Goal: Check status: Check status

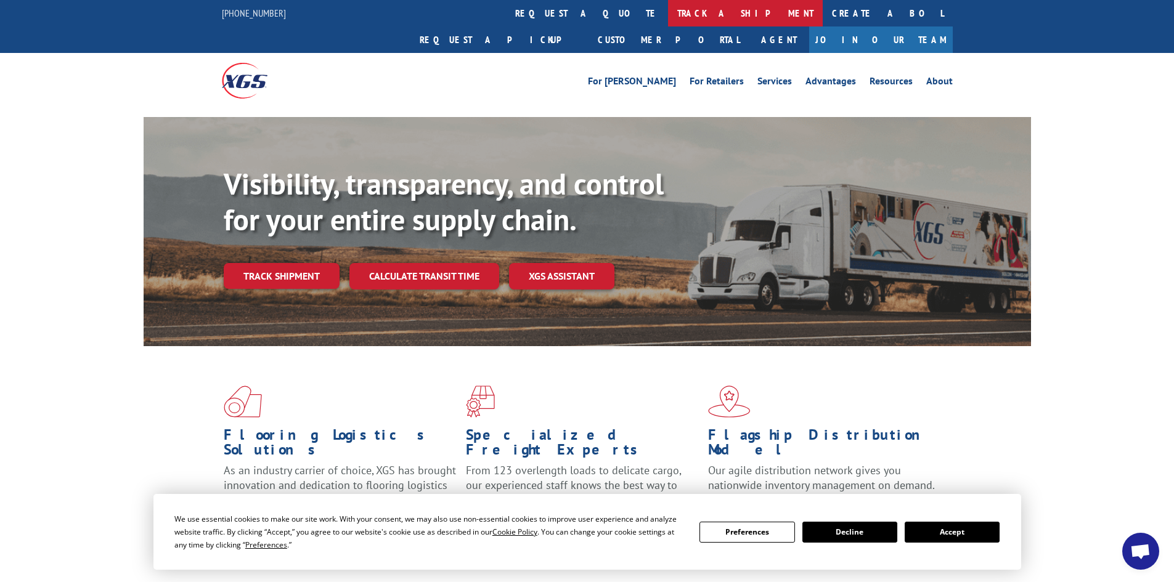
click at [668, 12] on link "track a shipment" at bounding box center [745, 13] width 155 height 26
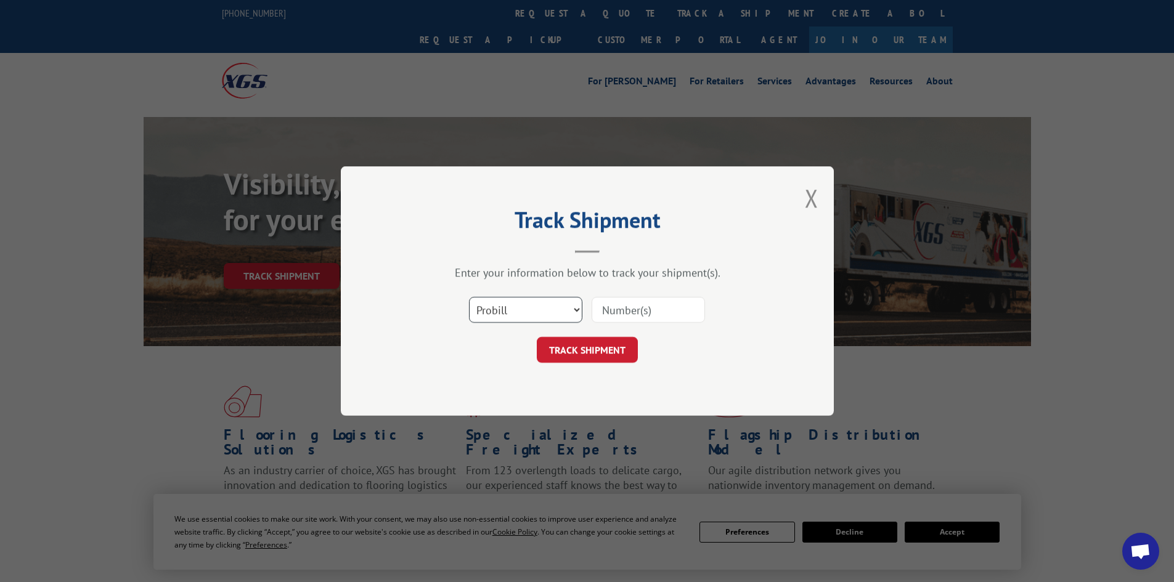
click at [560, 304] on select "Select category... Probill BOL PO" at bounding box center [525, 310] width 113 height 26
click at [634, 307] on input at bounding box center [648, 310] width 113 height 26
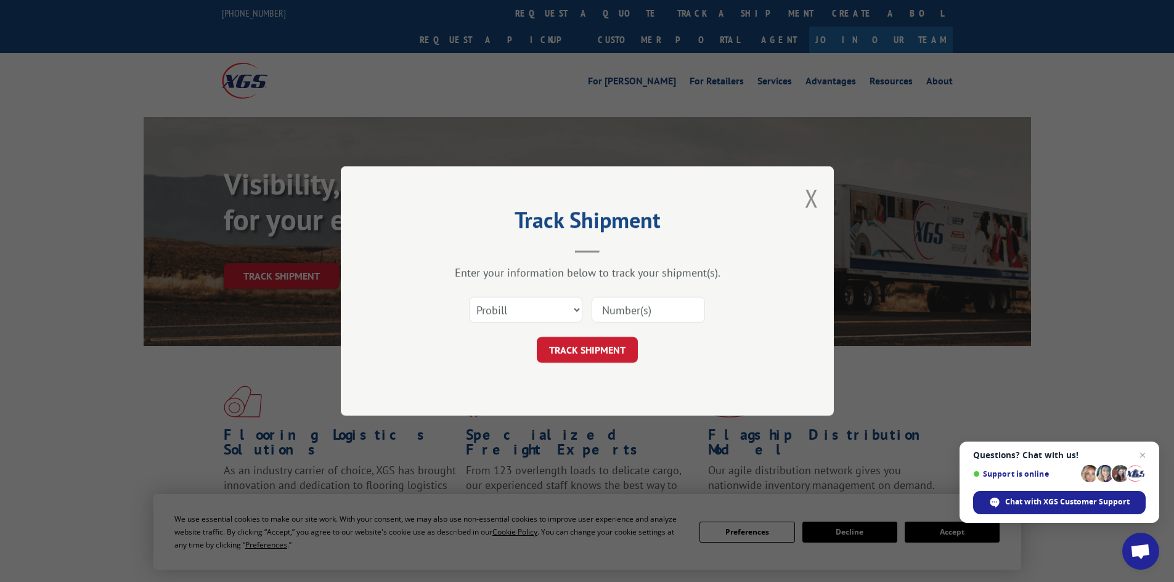
paste input "3371886"
type input "3371886"
click at [511, 318] on select "Select category... Probill BOL PO" at bounding box center [525, 310] width 113 height 26
click at [607, 349] on button "TRACK SHIPMENT" at bounding box center [587, 350] width 101 height 26
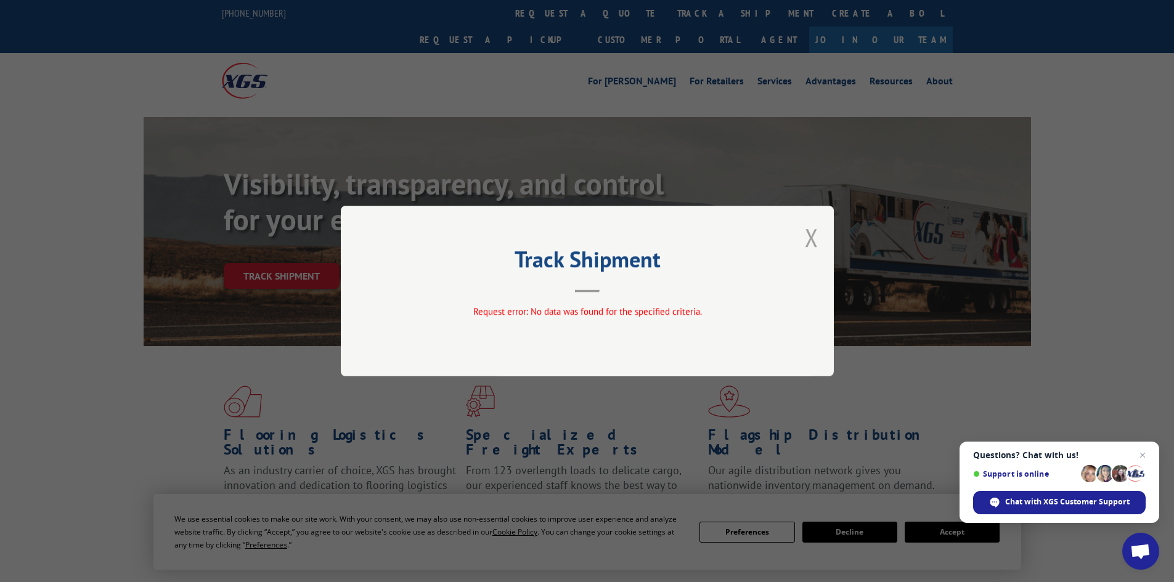
click at [814, 238] on button "Close modal" at bounding box center [812, 237] width 14 height 33
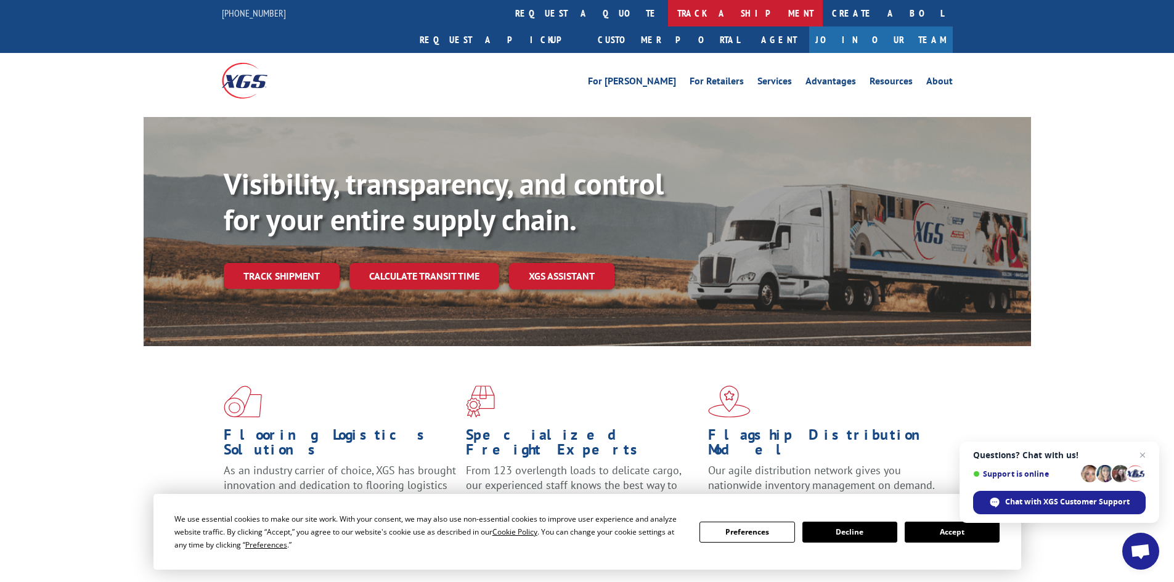
click at [668, 14] on link "track a shipment" at bounding box center [745, 13] width 155 height 26
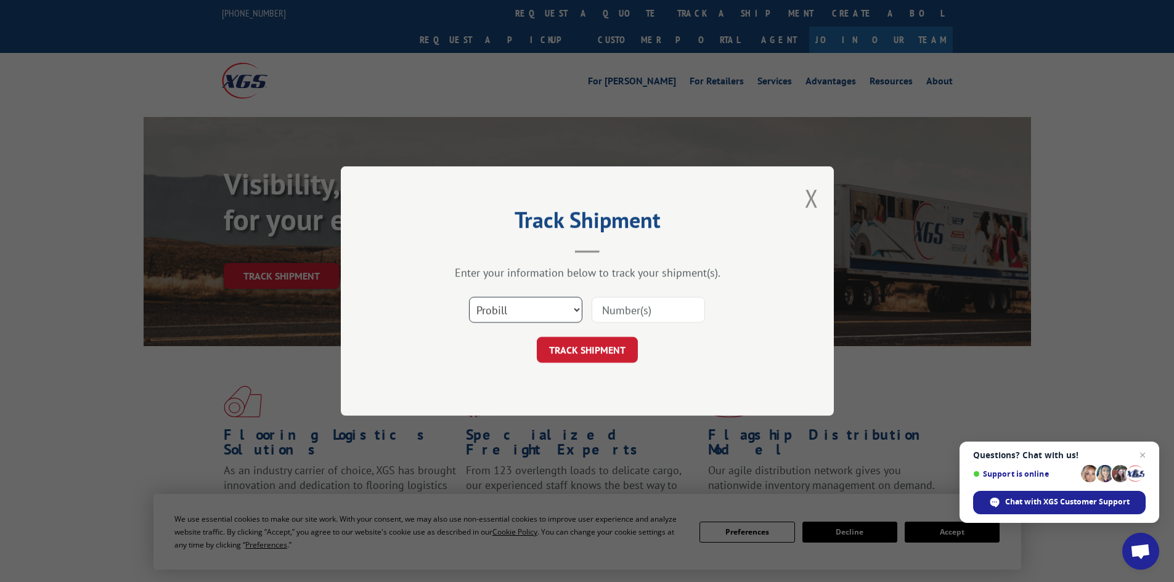
click at [531, 323] on select "Select category... Probill BOL PO" at bounding box center [525, 310] width 113 height 26
select select "bol"
click at [469, 297] on select "Select category... Probill BOL PO" at bounding box center [525, 310] width 113 height 26
click at [634, 308] on input at bounding box center [648, 310] width 113 height 26
paste input "3371886"
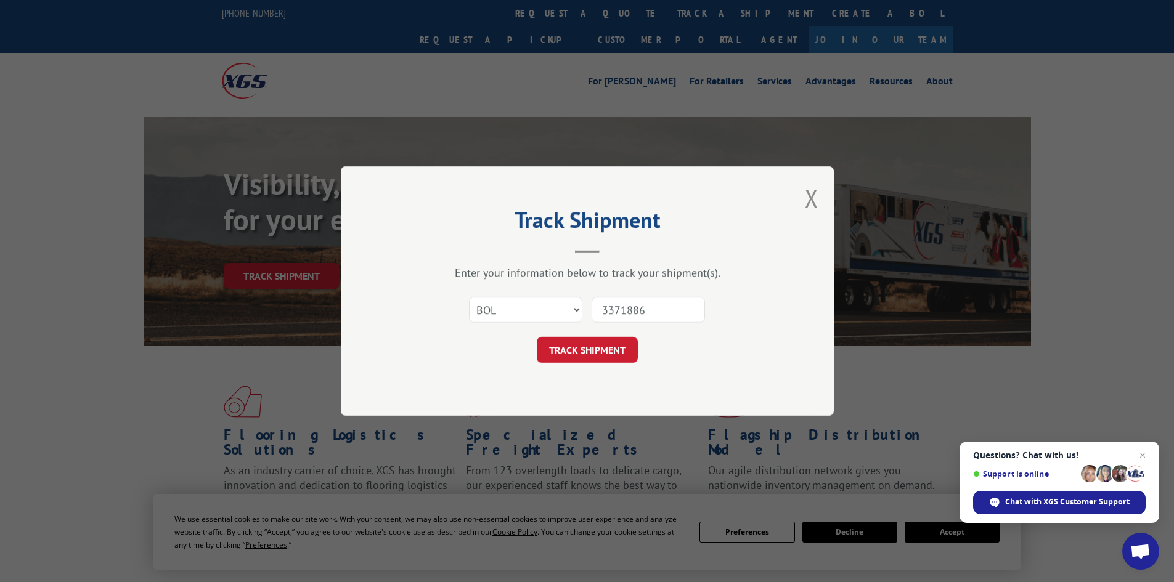
type input "3371886"
click at [595, 369] on div "Track Shipment Enter your information below to track your shipment(s). Select c…" at bounding box center [587, 291] width 493 height 250
click at [593, 354] on button "TRACK SHIPMENT" at bounding box center [587, 350] width 101 height 26
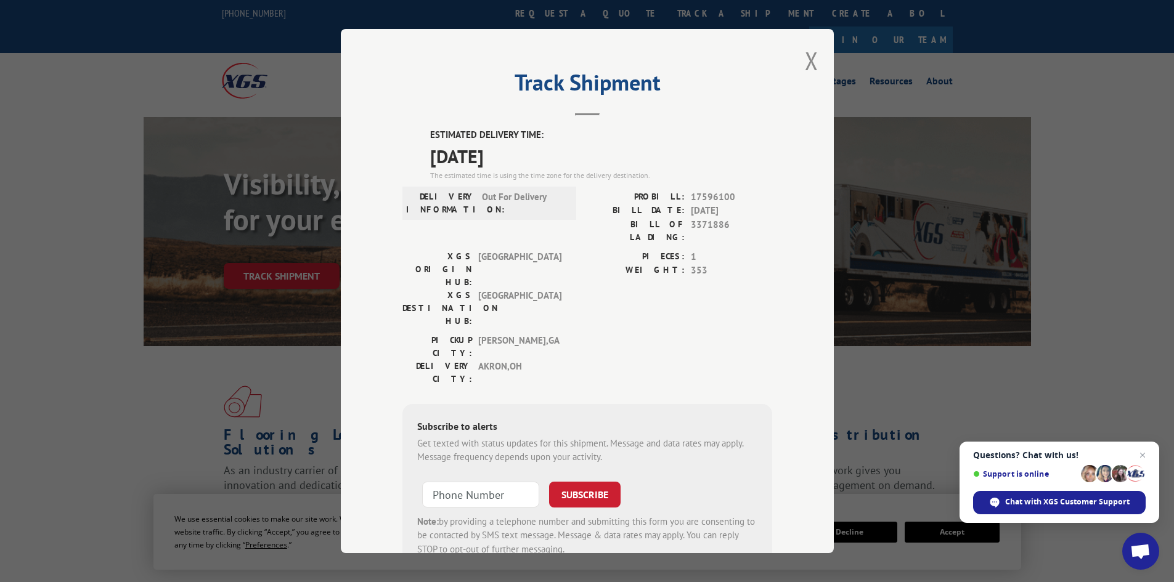
click at [508, 198] on span "Out For Delivery" at bounding box center [523, 203] width 83 height 26
